Goal: Transaction & Acquisition: Purchase product/service

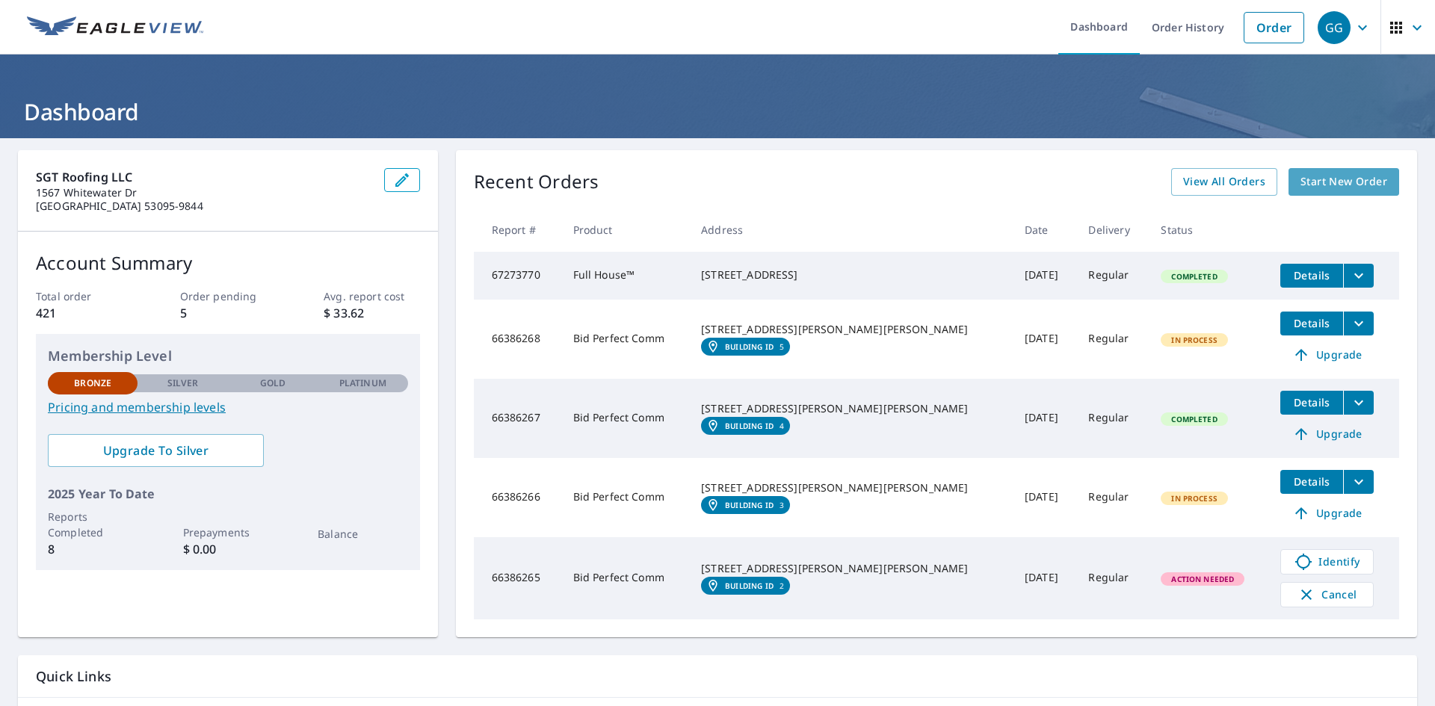
click at [1343, 187] on span "Start New Order" at bounding box center [1343, 182] width 87 height 19
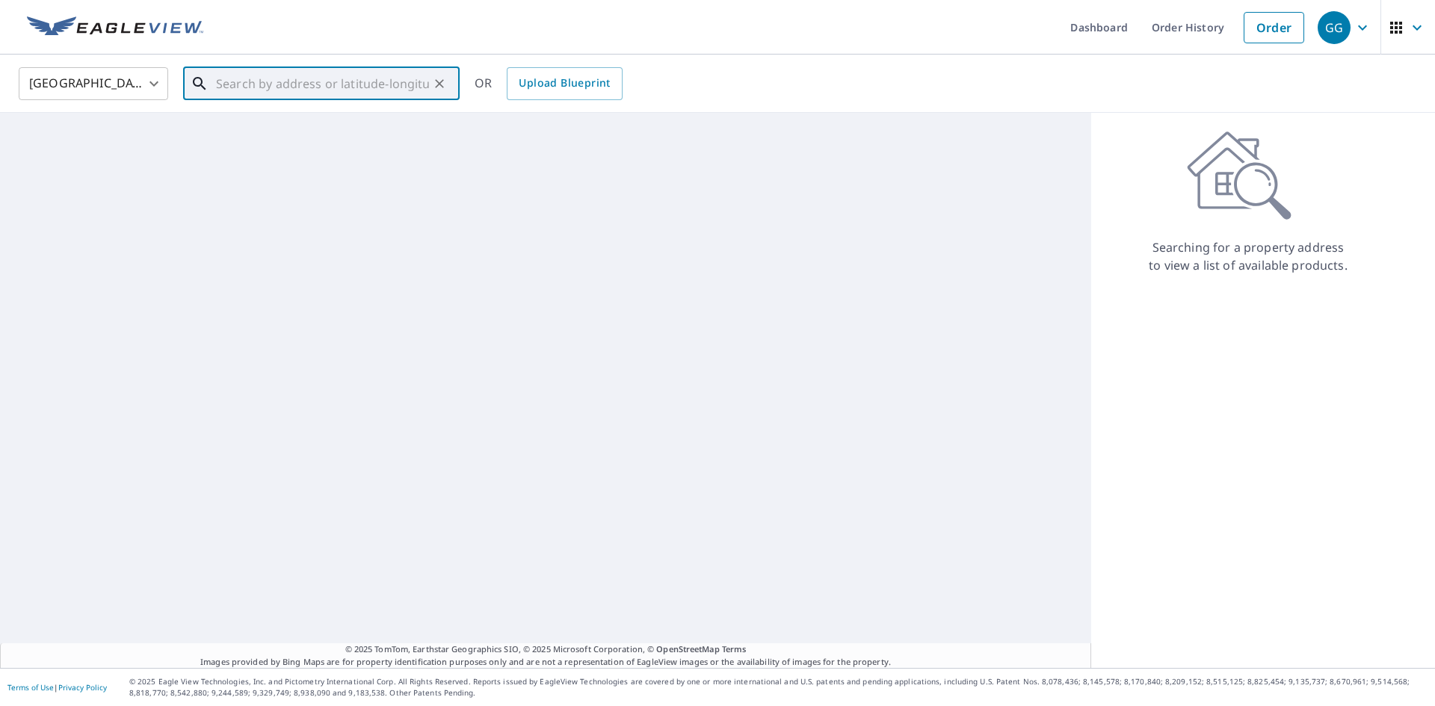
click at [298, 76] on input "text" at bounding box center [322, 84] width 213 height 42
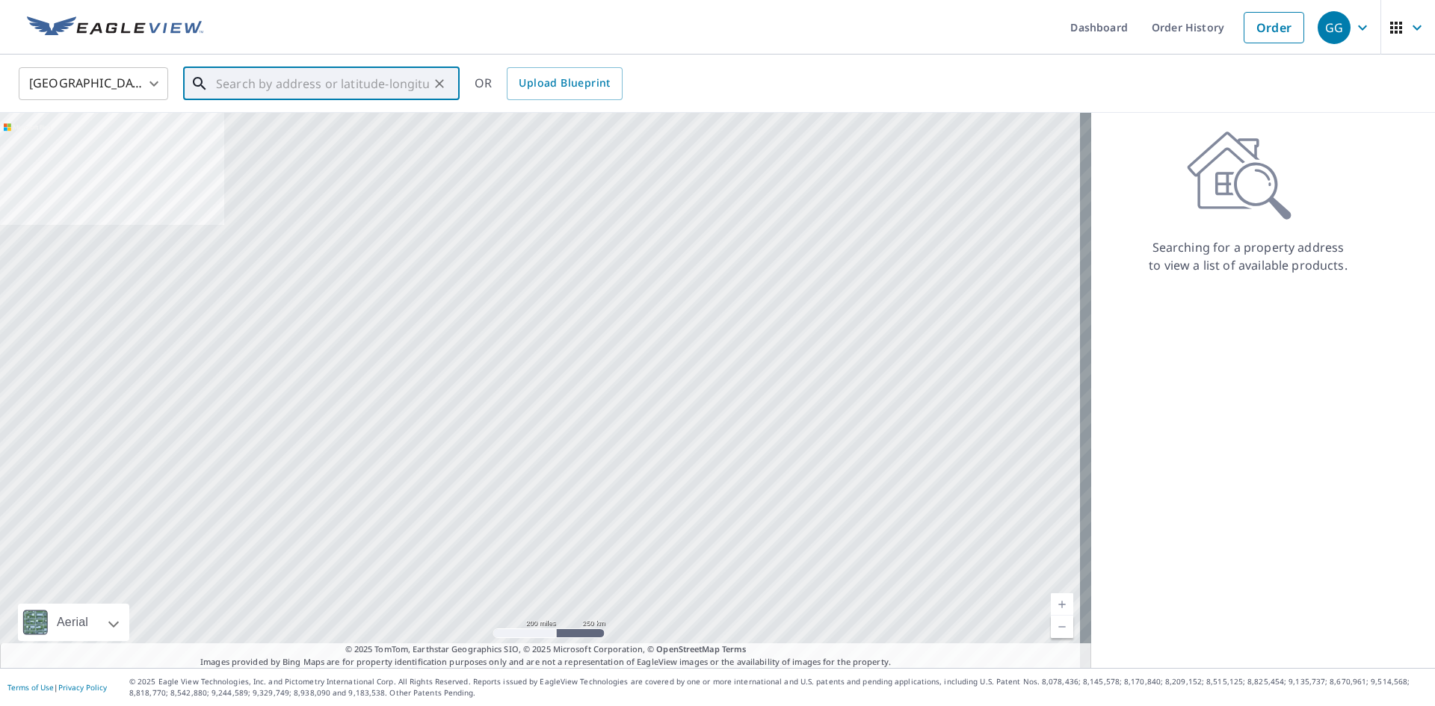
click at [306, 82] on input "text" at bounding box center [322, 84] width 213 height 42
paste input "[STREET_ADDRESS]"
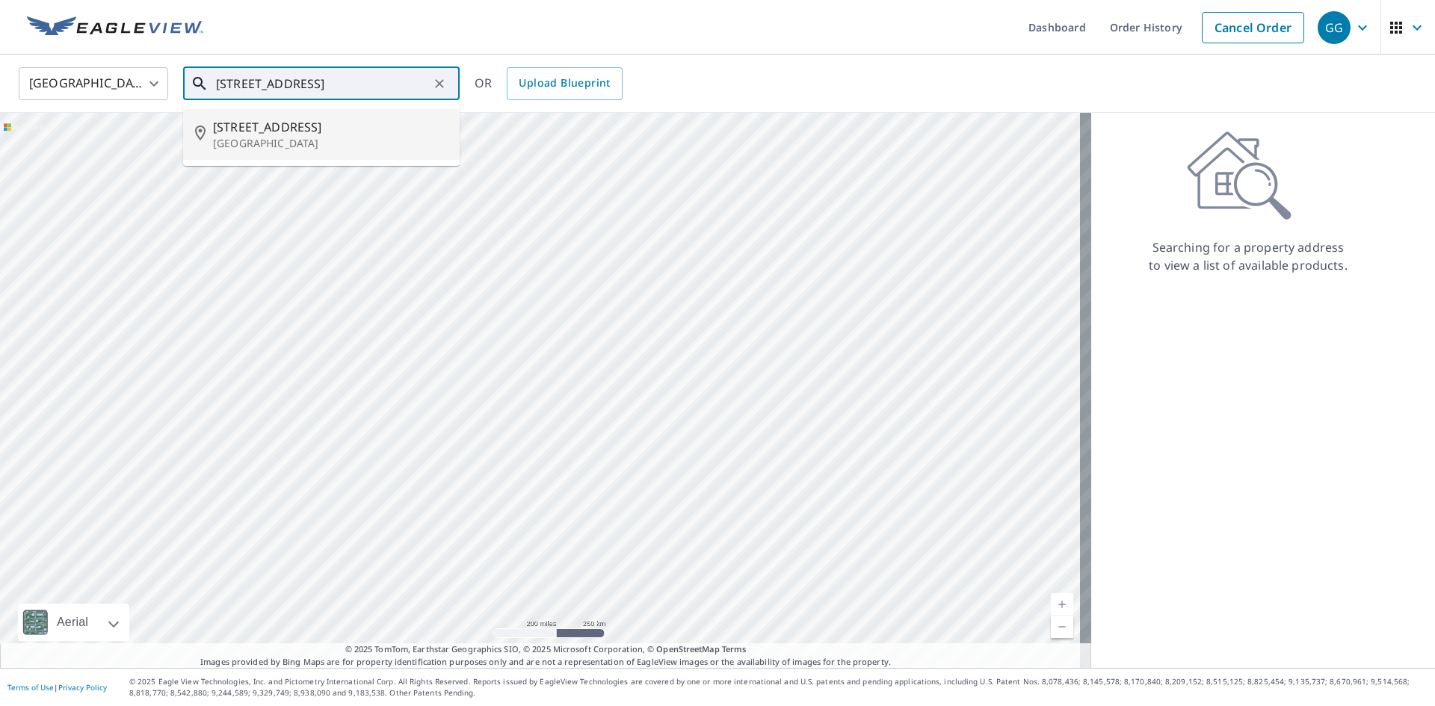
click at [304, 129] on span "[STREET_ADDRESS]" at bounding box center [330, 127] width 235 height 18
type input "[STREET_ADDRESS]"
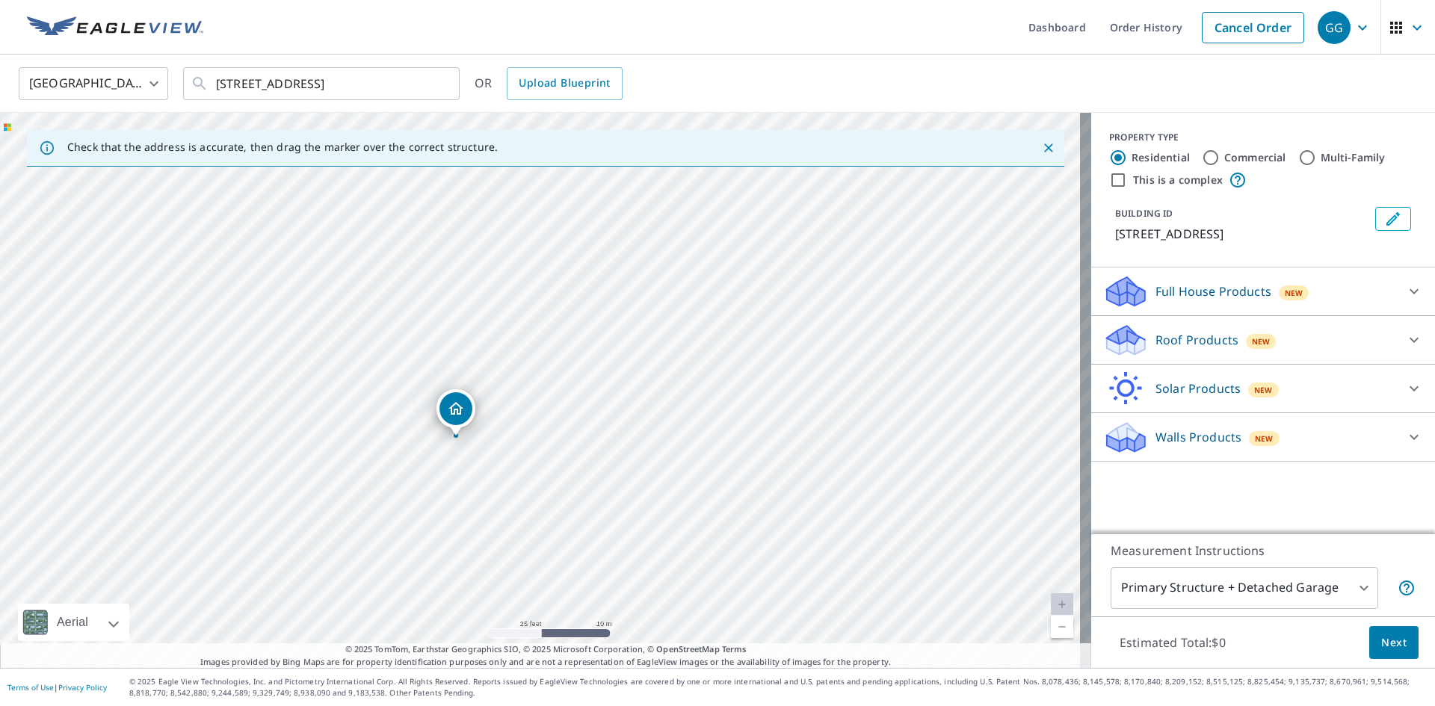
click at [1198, 435] on p "Walls Products" at bounding box center [1198, 437] width 86 height 18
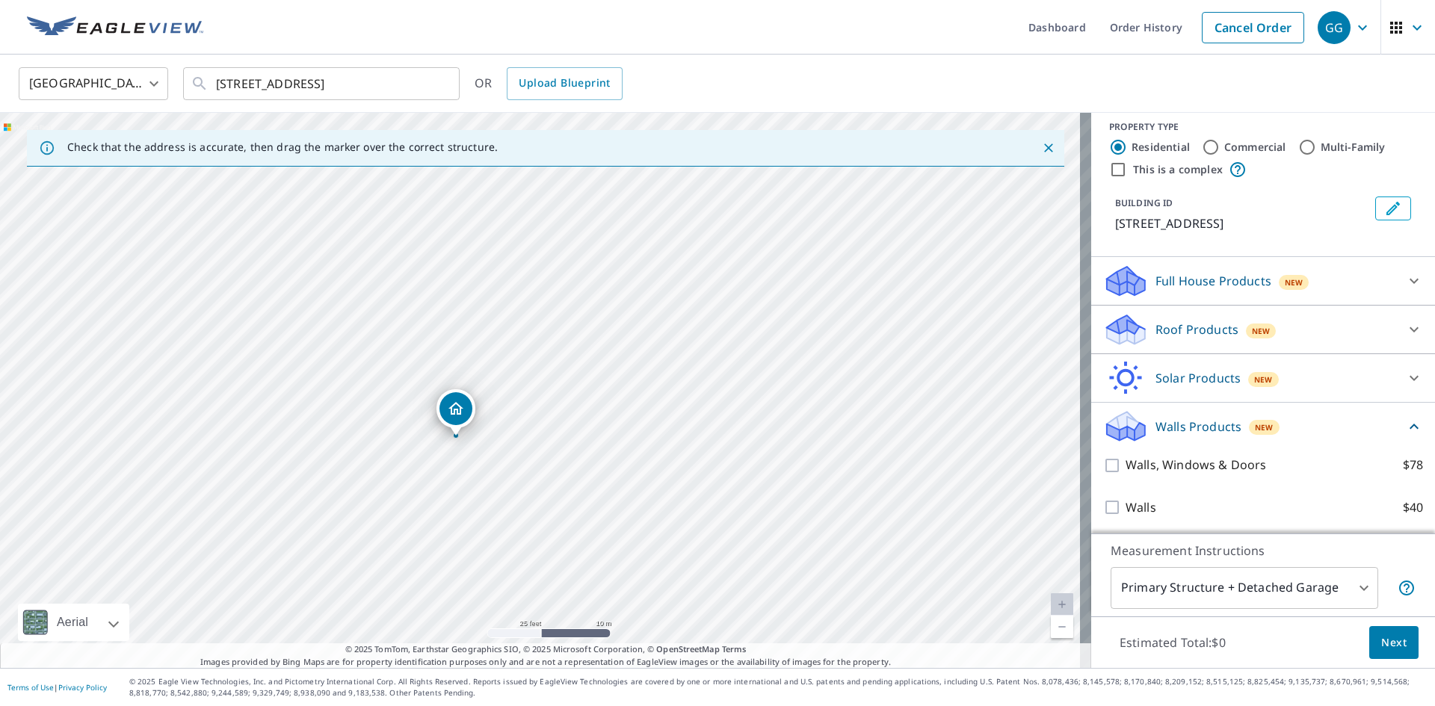
scroll to position [12, 0]
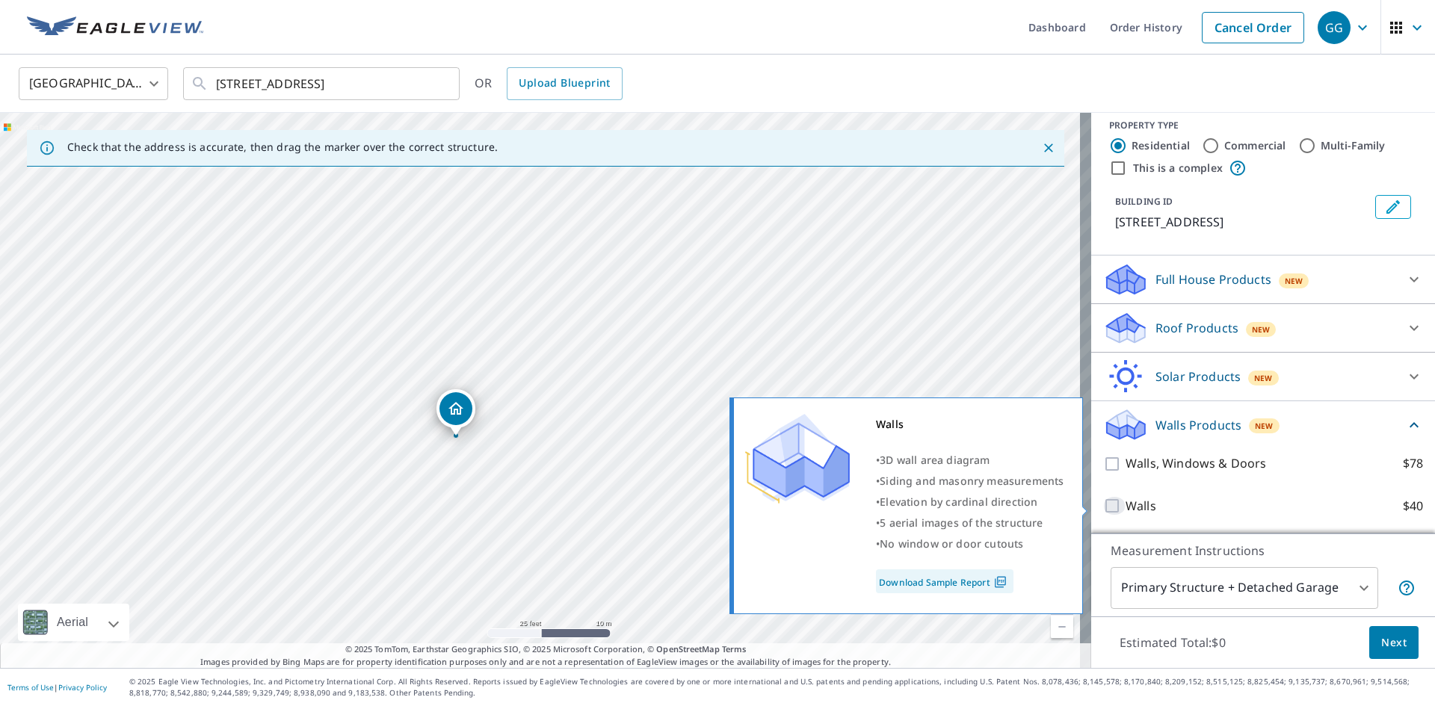
click at [1103, 510] on input "Walls $40" at bounding box center [1114, 506] width 22 height 18
checkbox input "true"
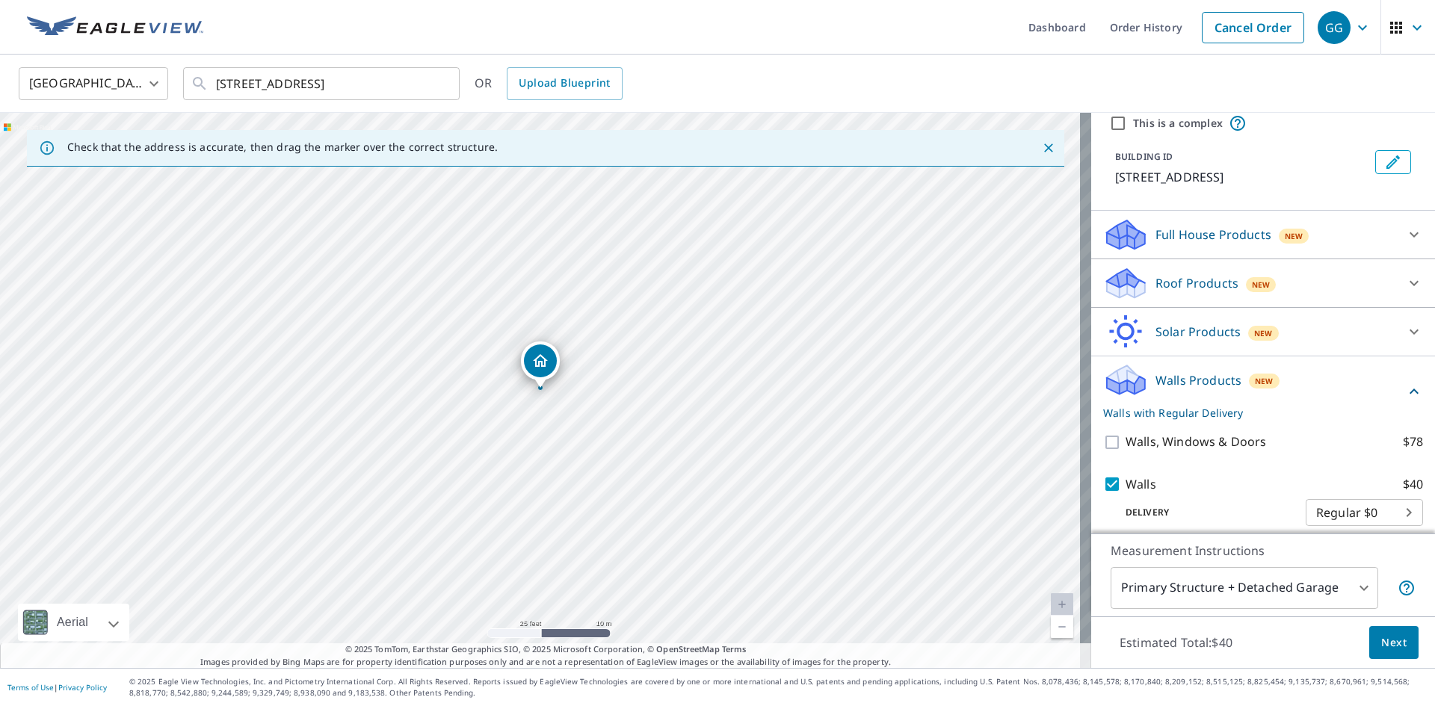
scroll to position [68, 0]
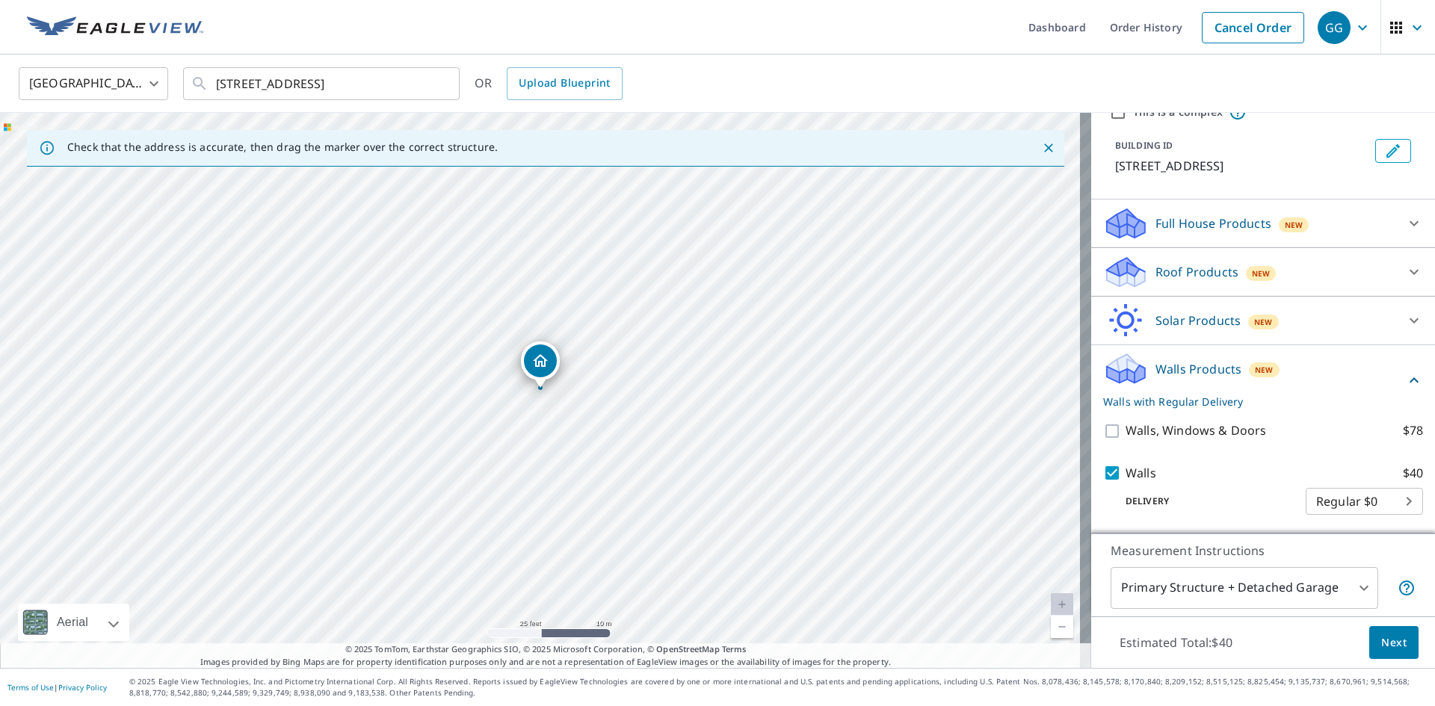
click at [1381, 634] on span "Next" at bounding box center [1393, 643] width 25 height 19
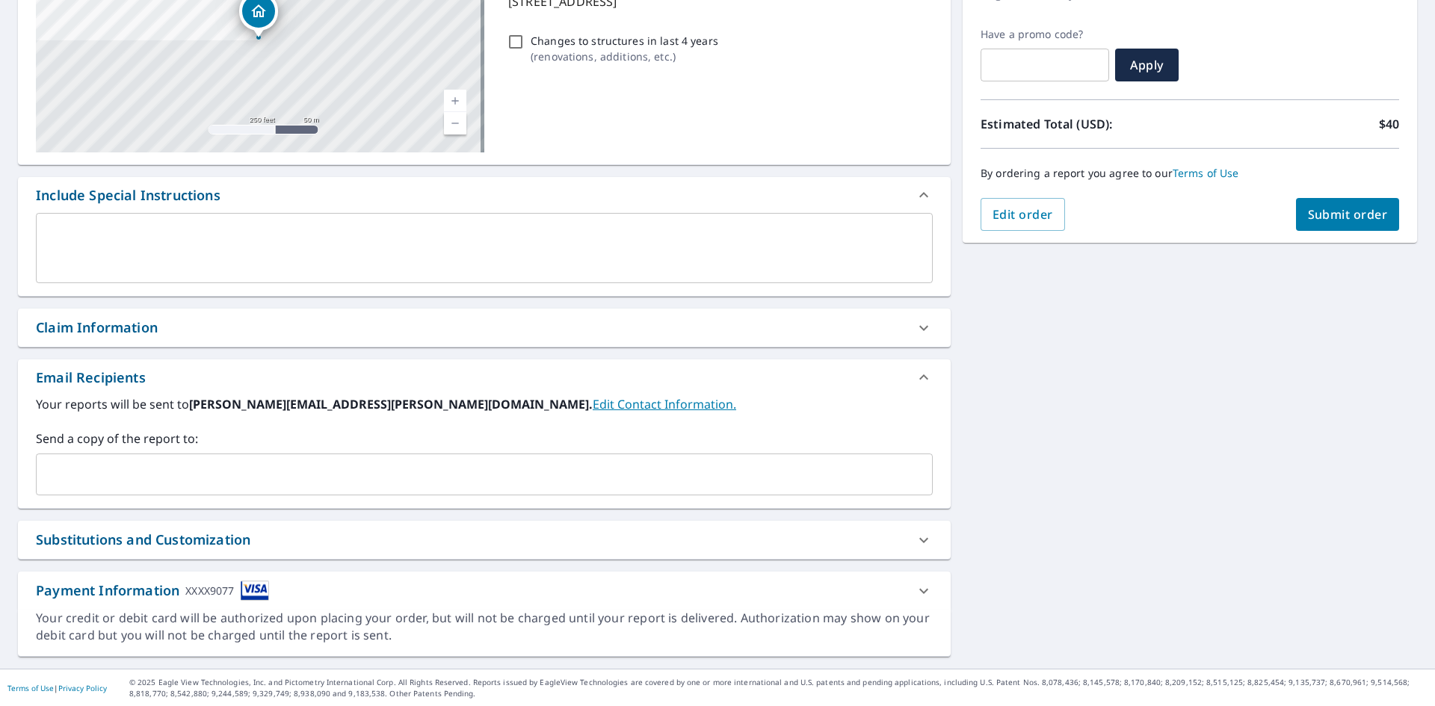
scroll to position [235, 0]
click at [284, 452] on div "Send a copy of the report to: ​" at bounding box center [484, 462] width 897 height 66
click at [283, 458] on div "​" at bounding box center [484, 474] width 897 height 42
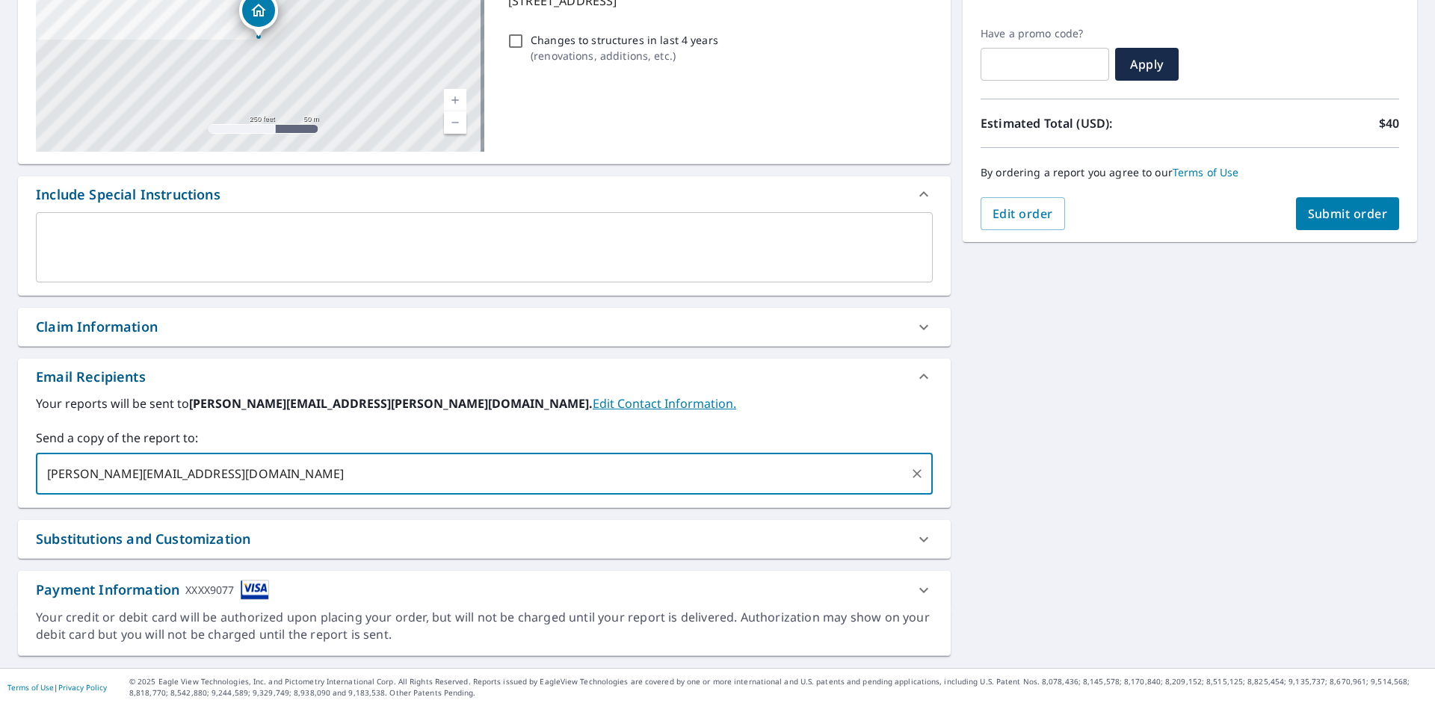
type input "[PERSON_NAME][EMAIL_ADDRESS][DOMAIN_NAME]"
click at [1053, 394] on div "**********" at bounding box center [717, 286] width 1435 height 764
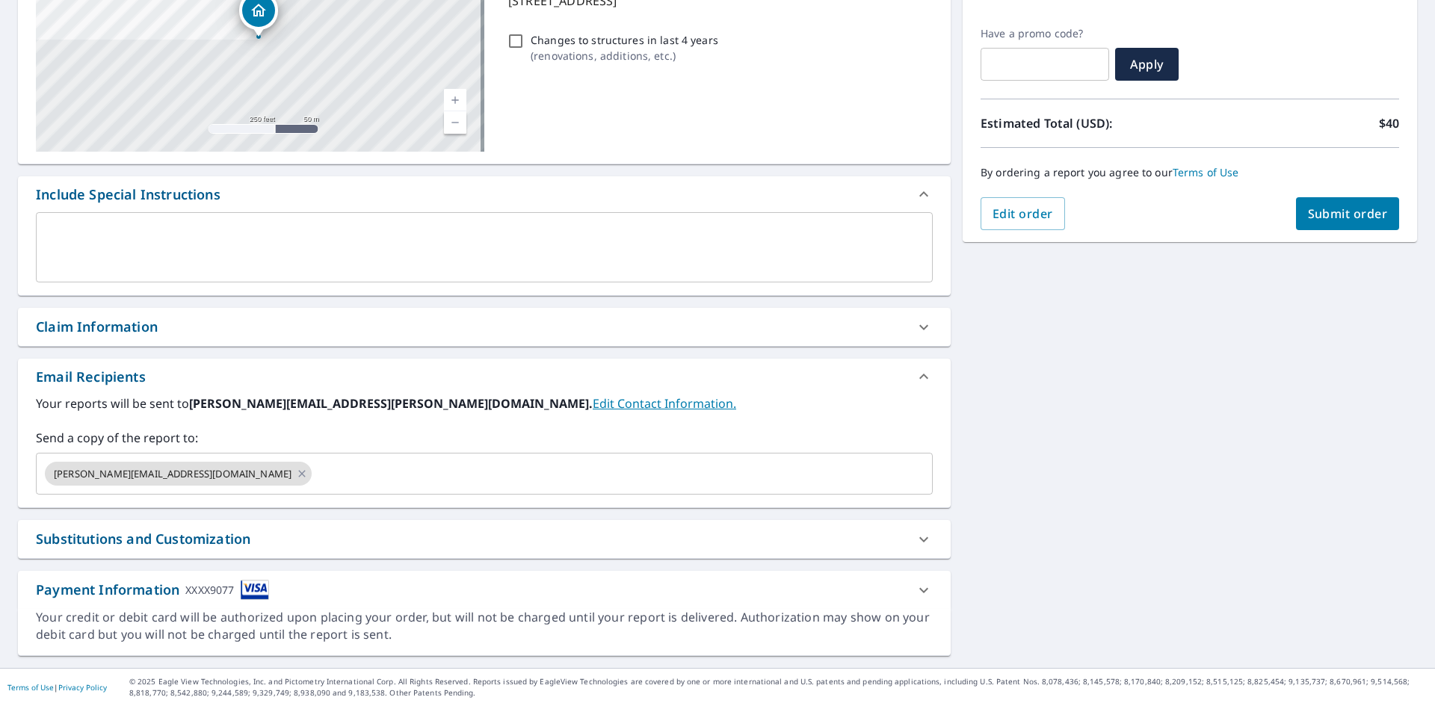
click at [1357, 208] on span "Submit order" at bounding box center [1348, 213] width 80 height 16
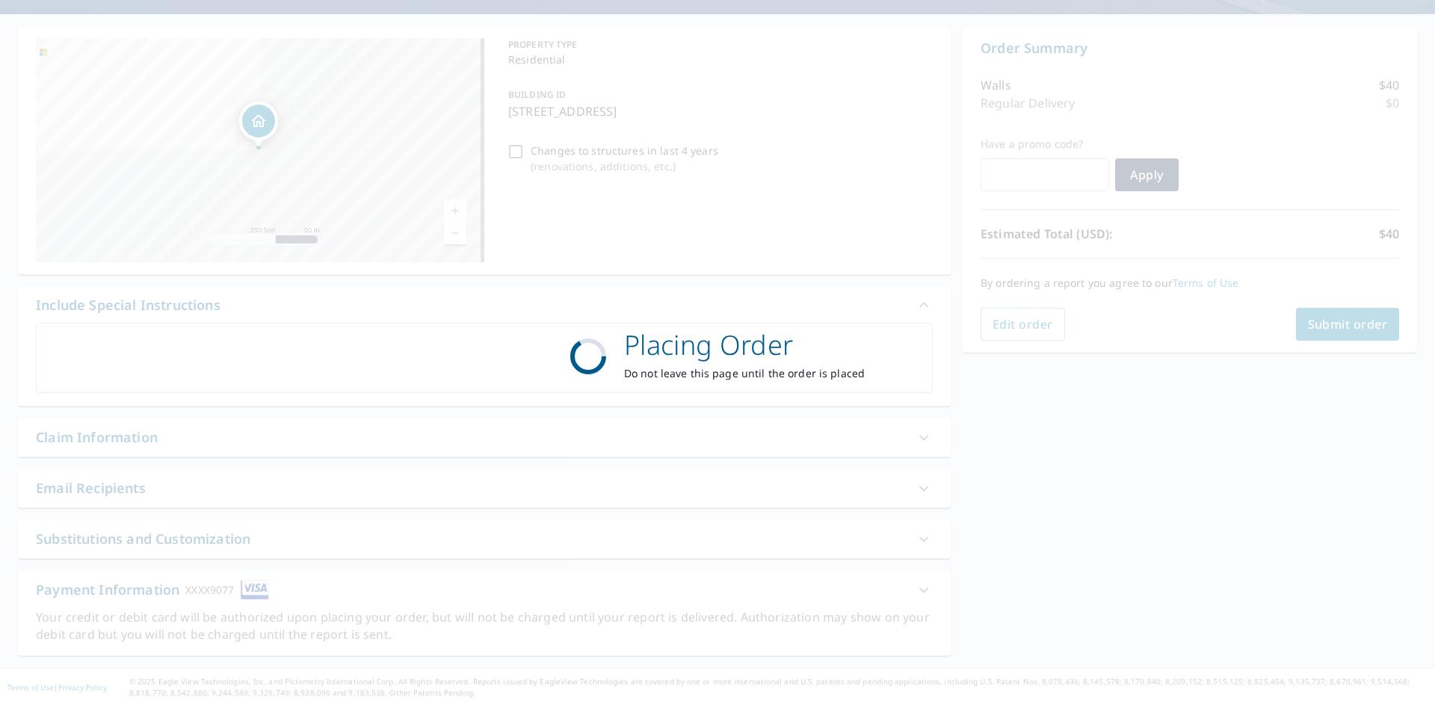
scroll to position [124, 0]
